Goal: Navigation & Orientation: Find specific page/section

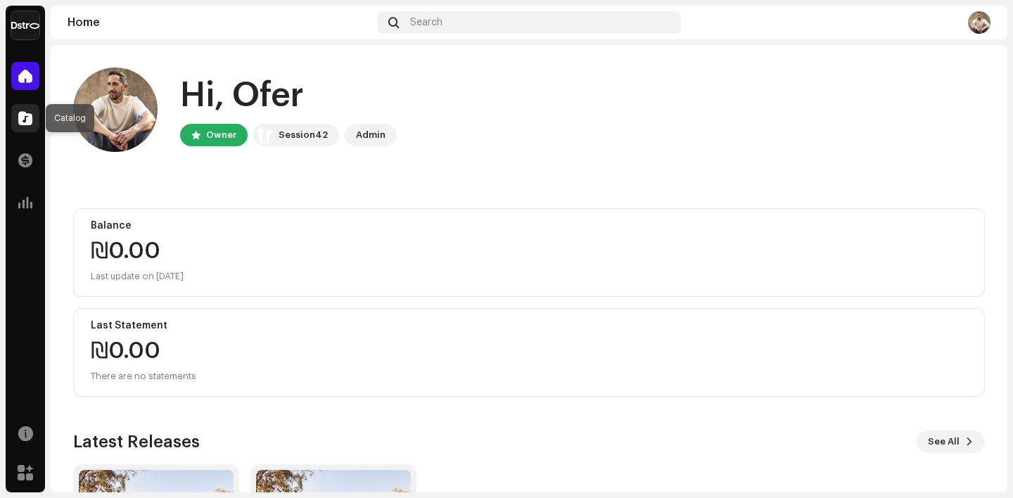
click at [25, 126] on div at bounding box center [25, 118] width 28 height 28
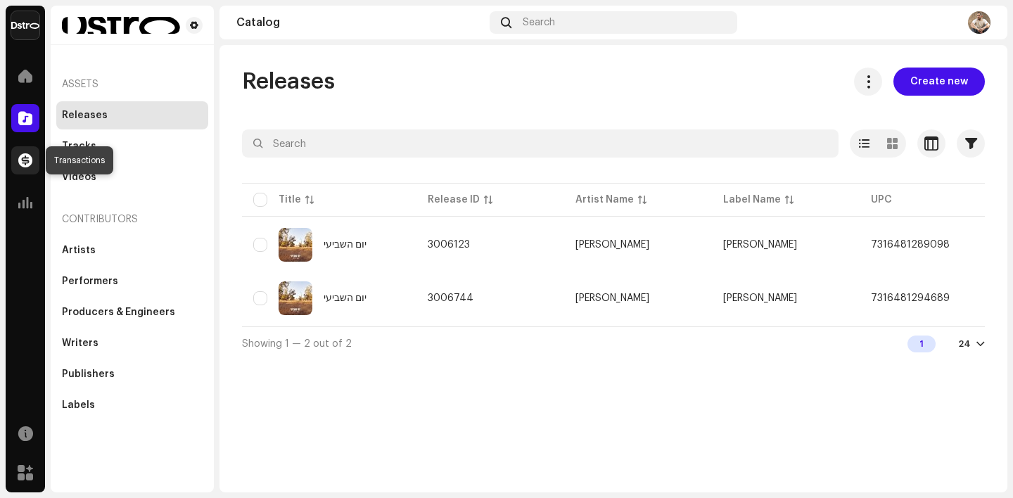
click at [24, 168] on div at bounding box center [25, 160] width 28 height 28
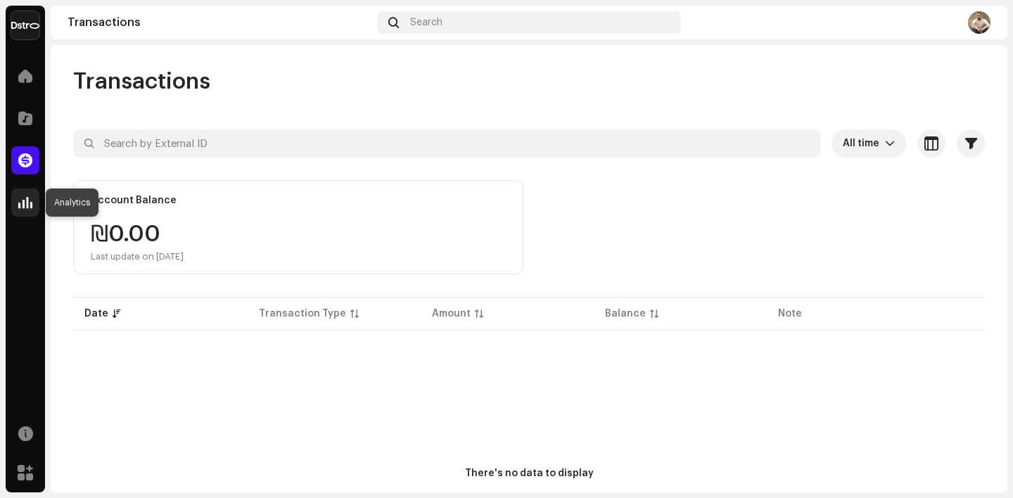
click at [22, 201] on span at bounding box center [25, 202] width 14 height 11
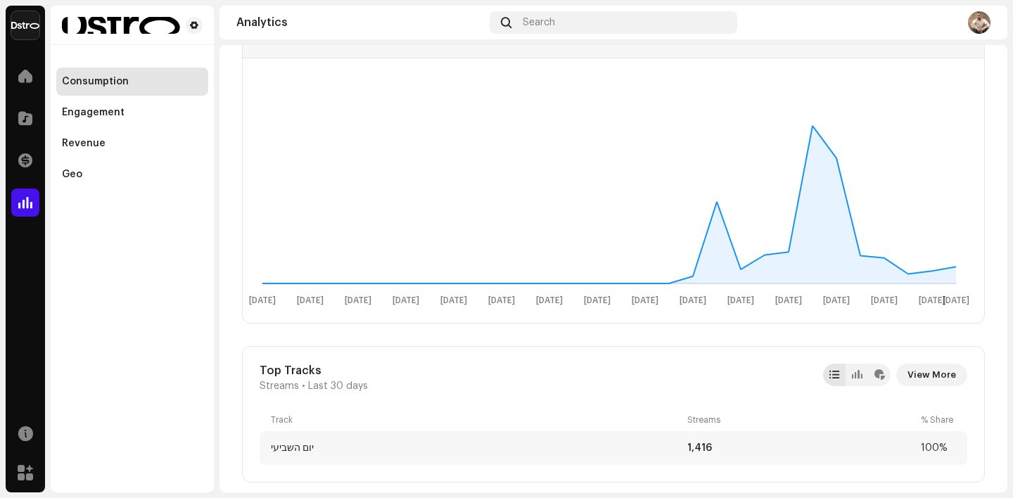
scroll to position [129, 0]
